Goal: Task Accomplishment & Management: Use online tool/utility

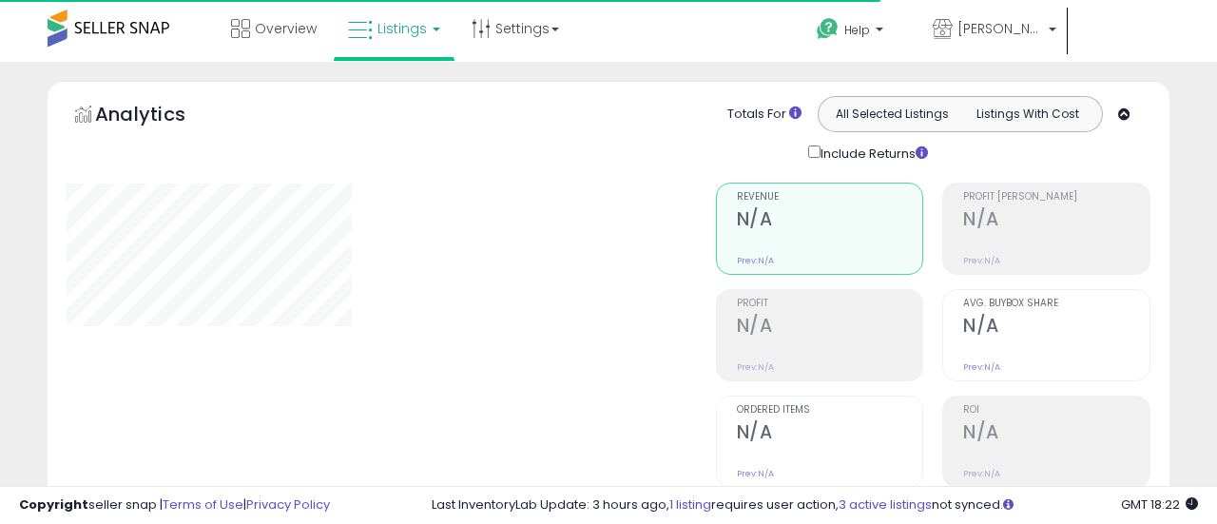
type input "**********"
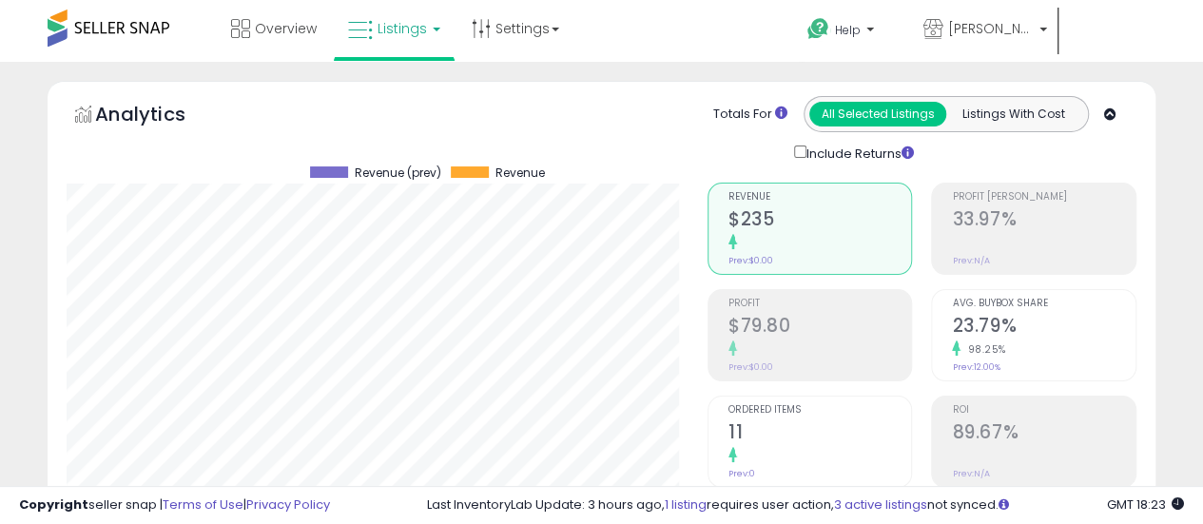
scroll to position [390, 641]
click at [439, 39] on link "Listings" at bounding box center [394, 28] width 121 height 57
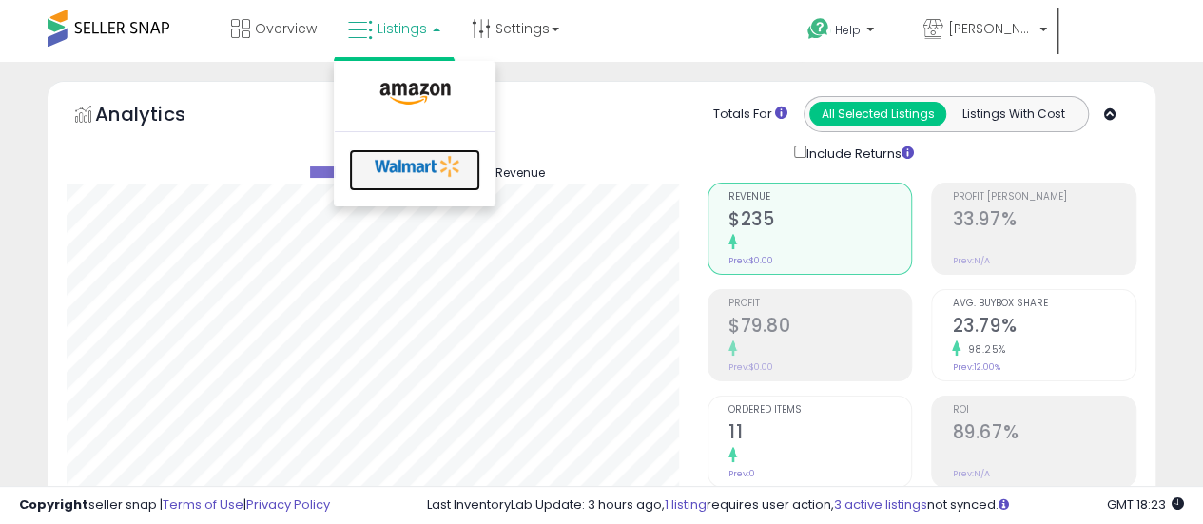
click at [424, 160] on icon at bounding box center [418, 166] width 100 height 29
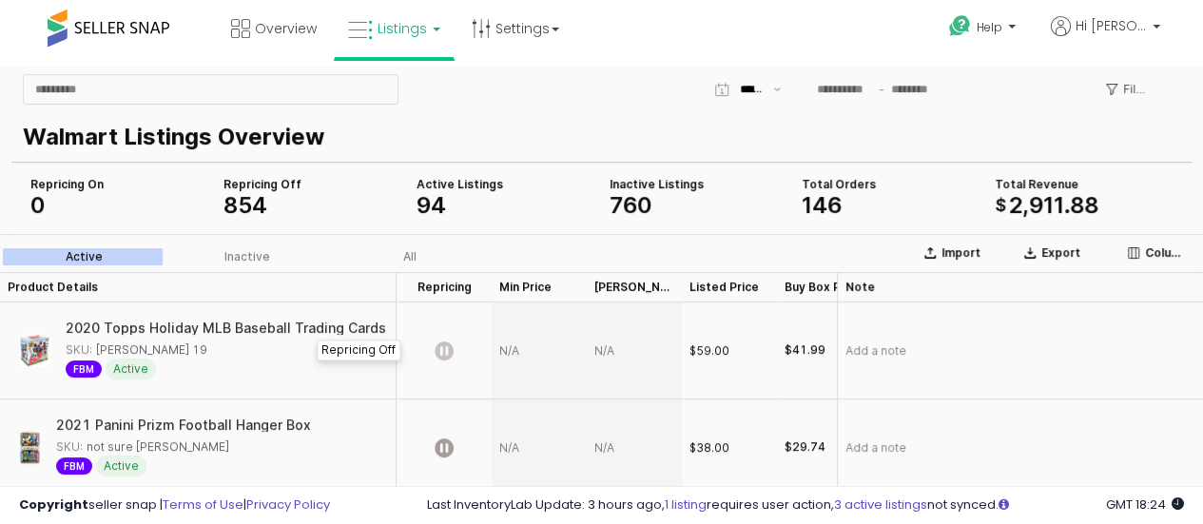
click at [444, 355] on icon "App Frame" at bounding box center [444, 350] width 19 height 19
click at [513, 347] on div "App Frame" at bounding box center [539, 350] width 95 height 97
click at [664, 473] on button "Save" at bounding box center [664, 471] width 42 height 23
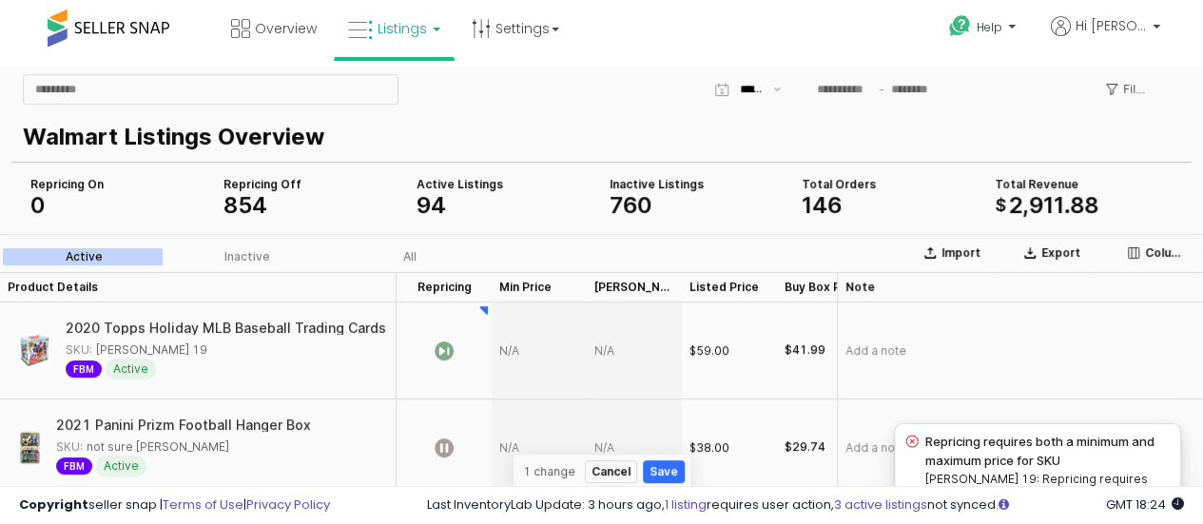
click at [596, 351] on div "App Frame" at bounding box center [634, 350] width 95 height 97
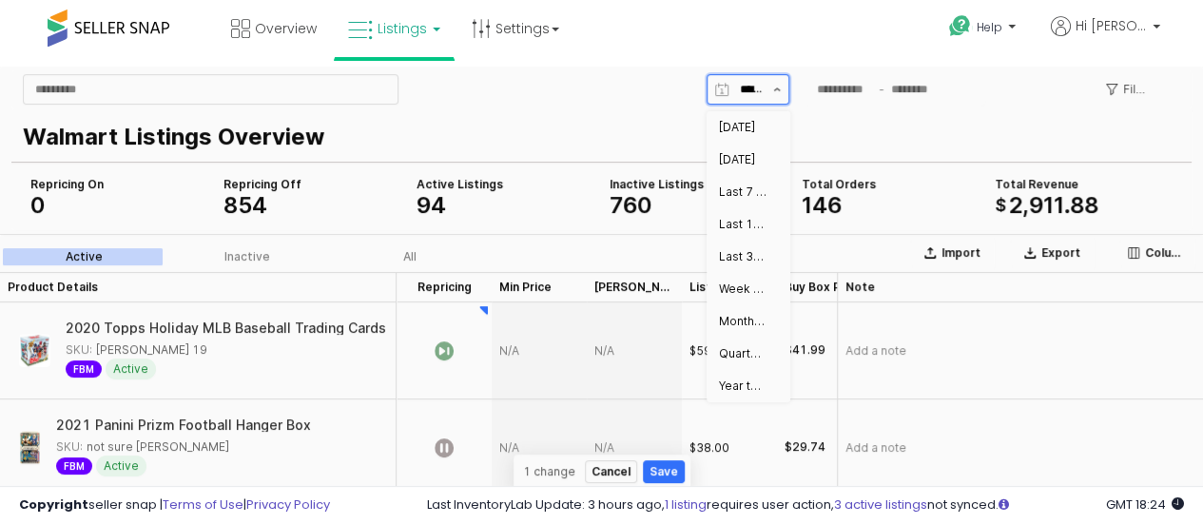
click at [768, 88] on button "Show suggestions" at bounding box center [776, 89] width 23 height 29
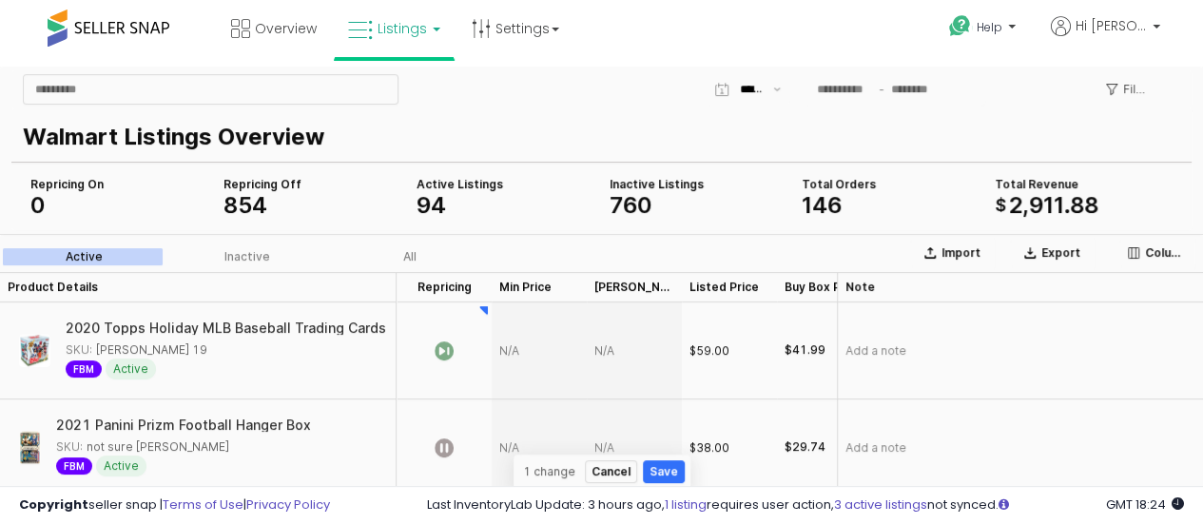
click at [272, 187] on div "Repricing Off" at bounding box center [312, 184] width 178 height 15
click at [261, 260] on div "Inactive" at bounding box center [247, 256] width 46 height 13
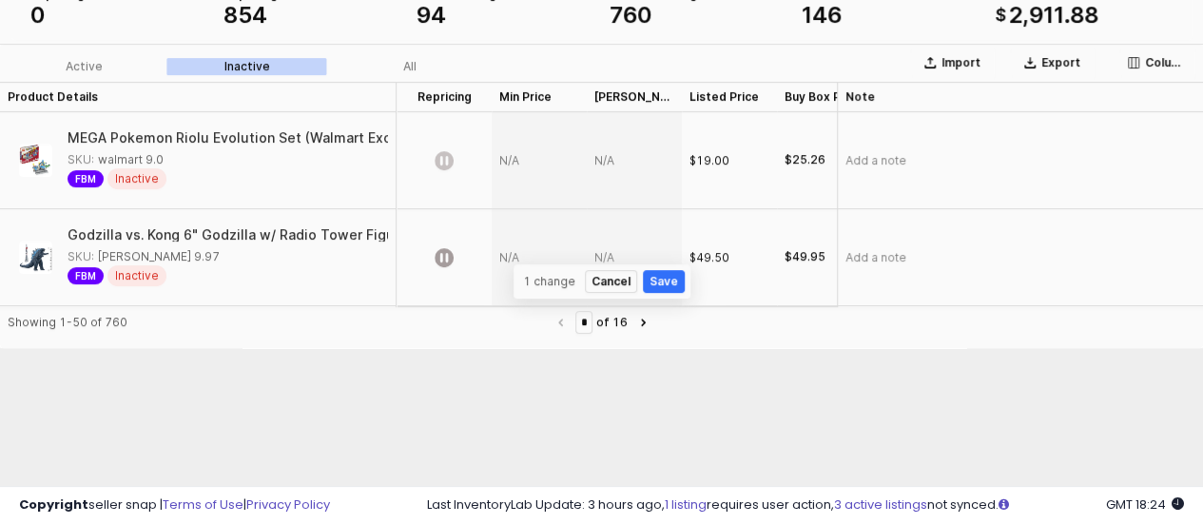
scroll to position [95, 0]
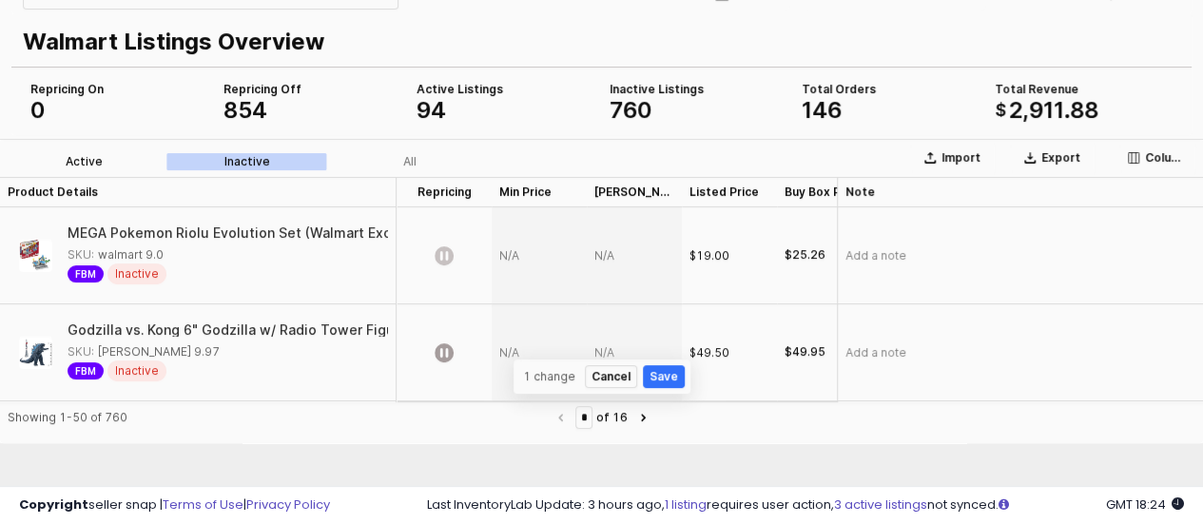
click at [99, 164] on div "Active" at bounding box center [84, 161] width 37 height 13
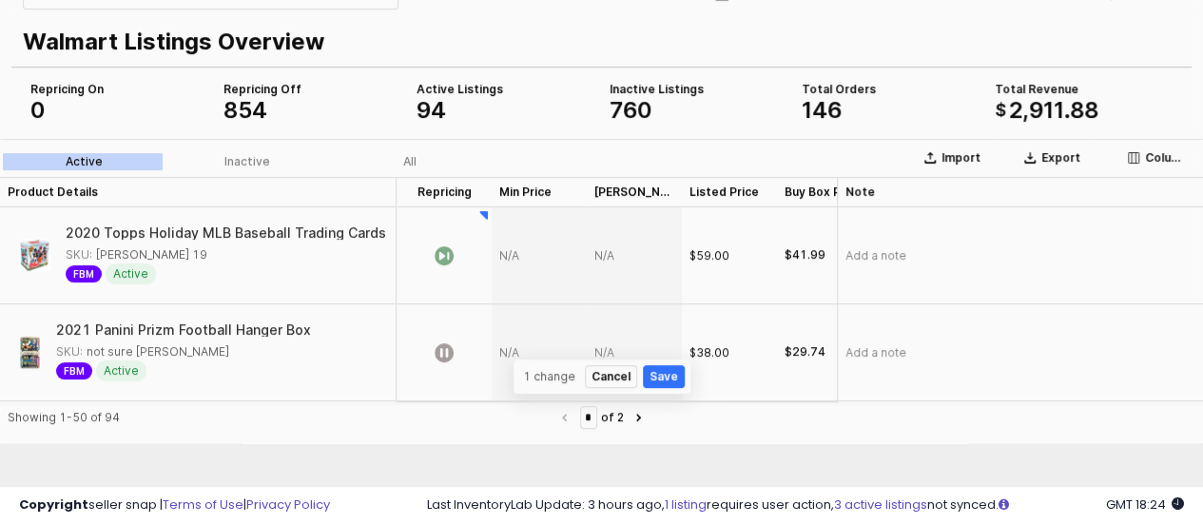
scroll to position [0, 0]
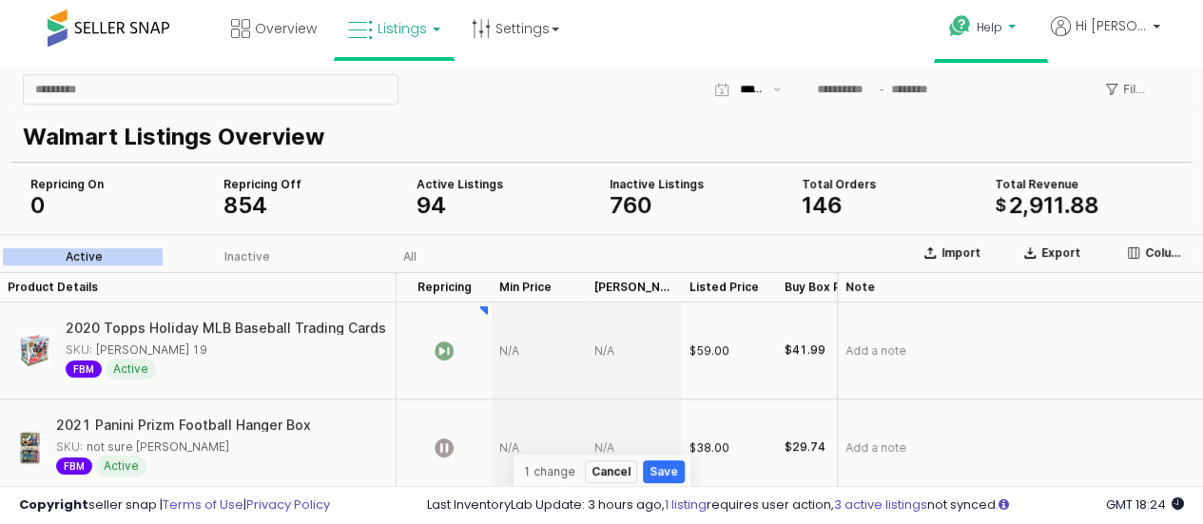
click at [970, 36] on icon at bounding box center [960, 26] width 24 height 24
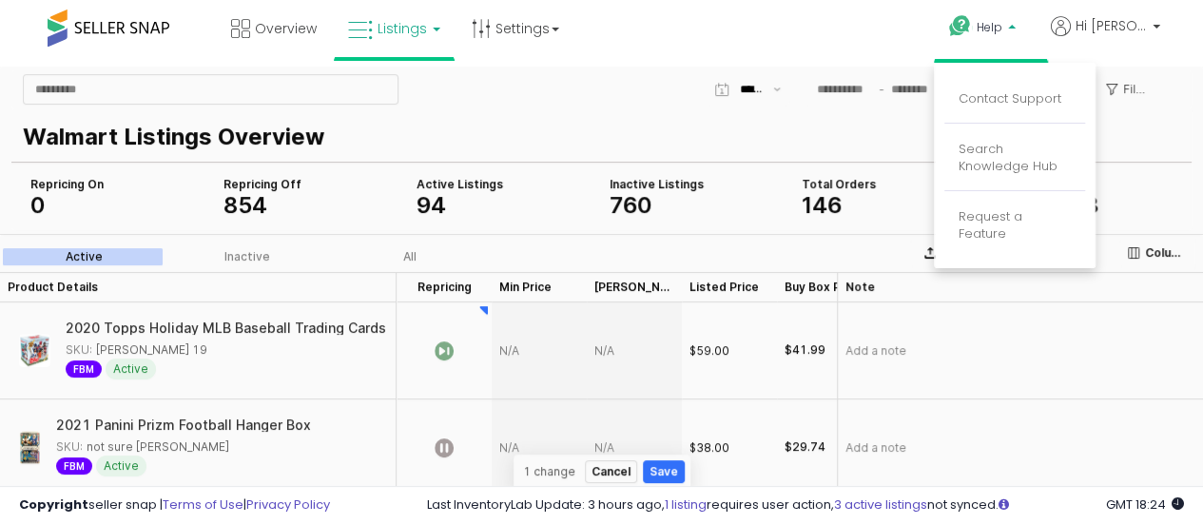
click at [764, 41] on div "Overview Listings" at bounding box center [382, 40] width 792 height 81
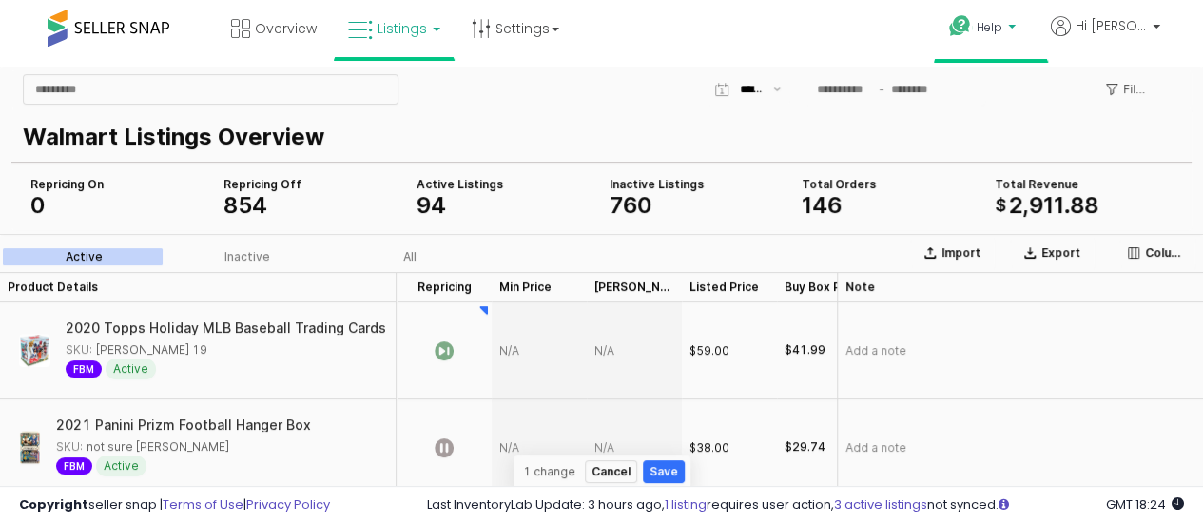
click at [978, 33] on span "Help" at bounding box center [989, 27] width 26 height 16
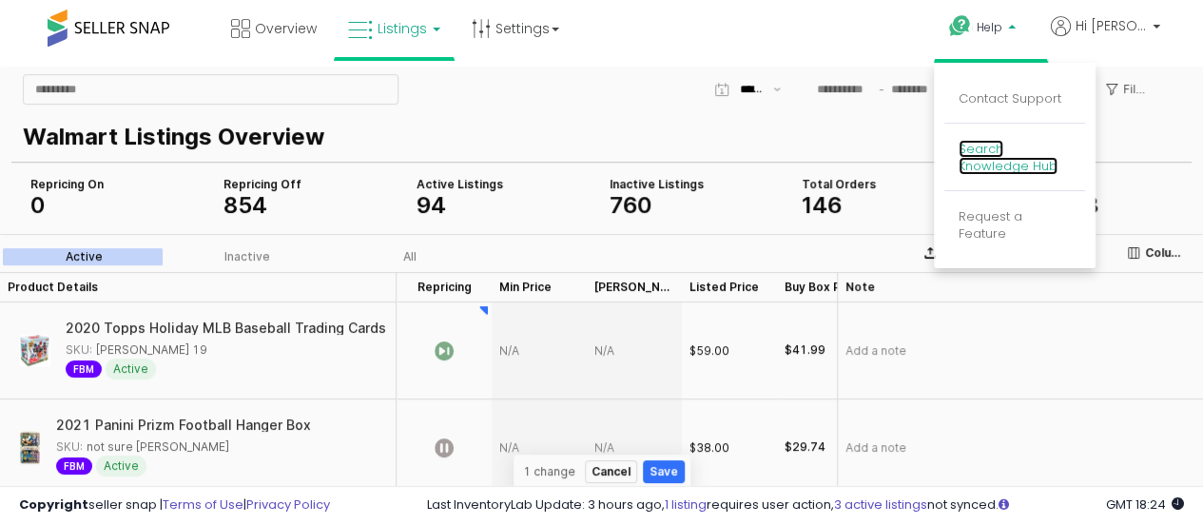
click at [1013, 164] on link "Search Knowledge Hub" at bounding box center [1007, 158] width 99 height 36
